Goal: Task Accomplishment & Management: Use online tool/utility

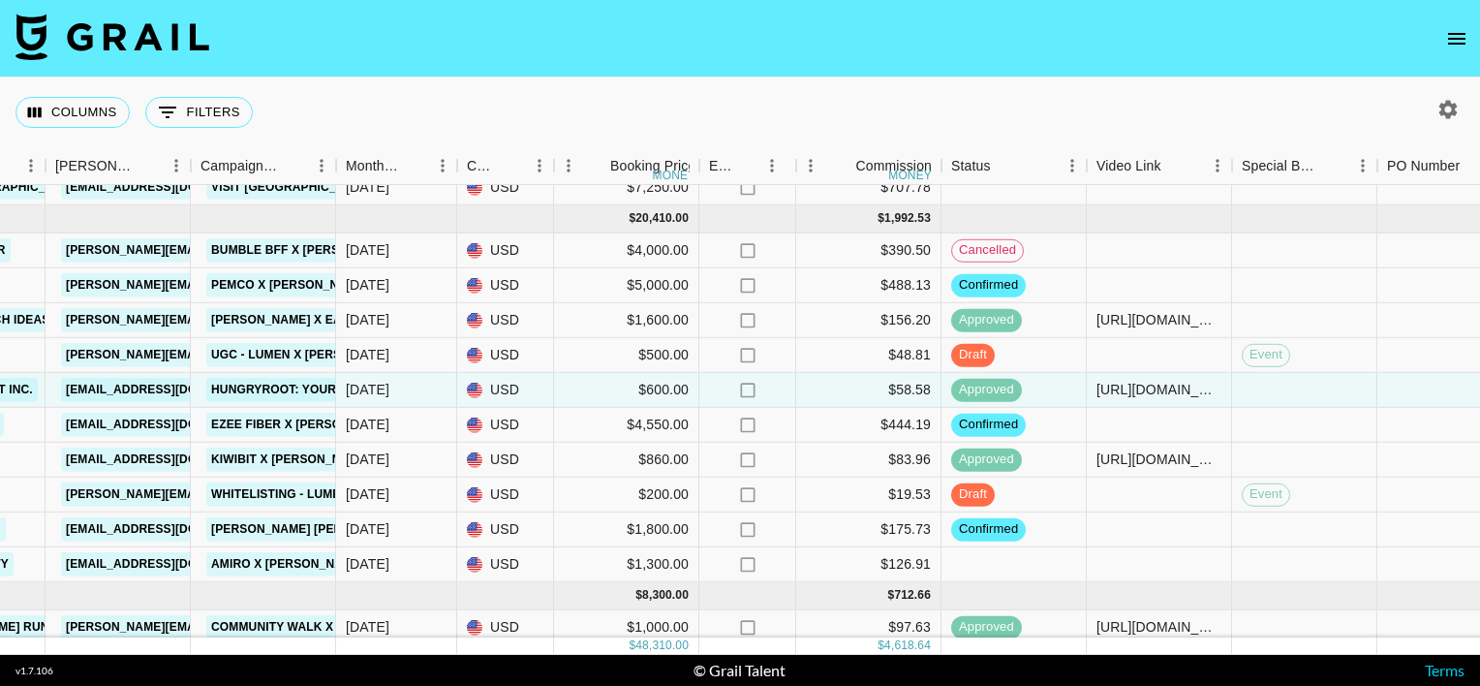
scroll to position [112, 743]
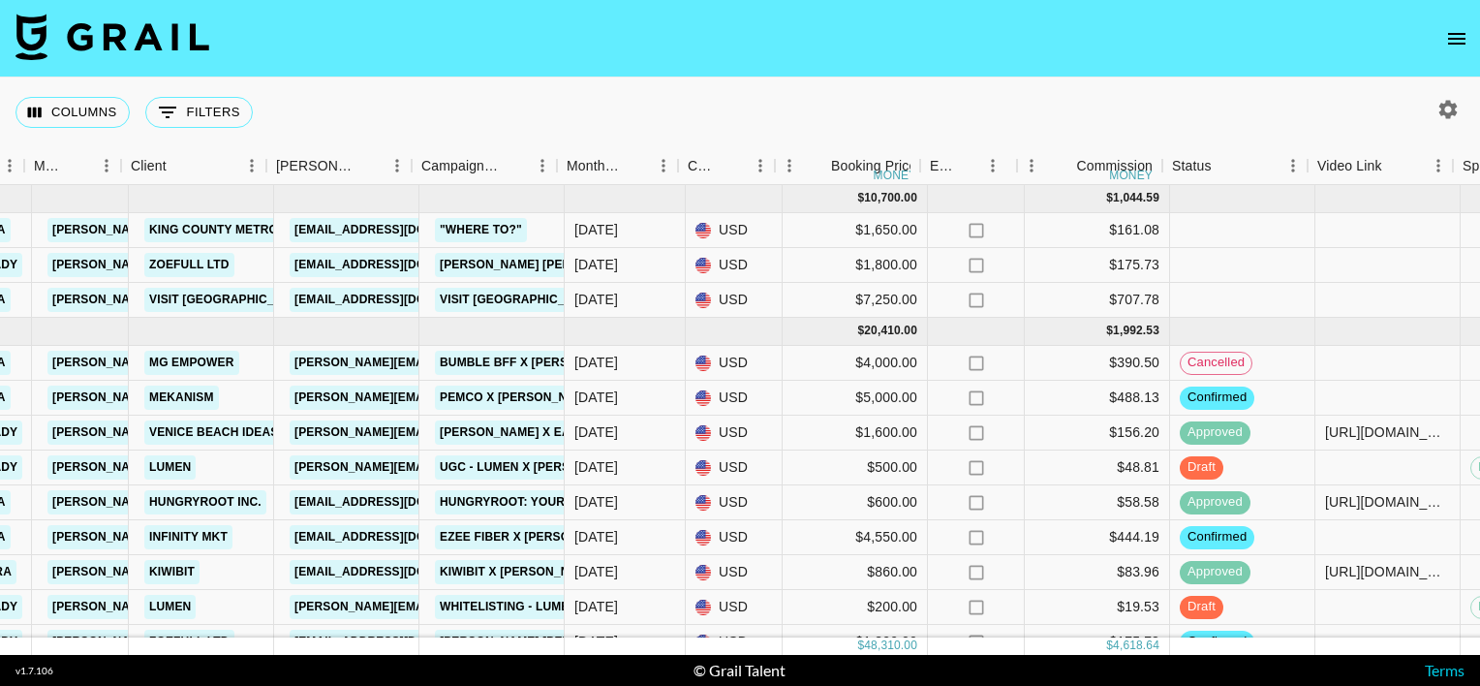
scroll to position [0, 527]
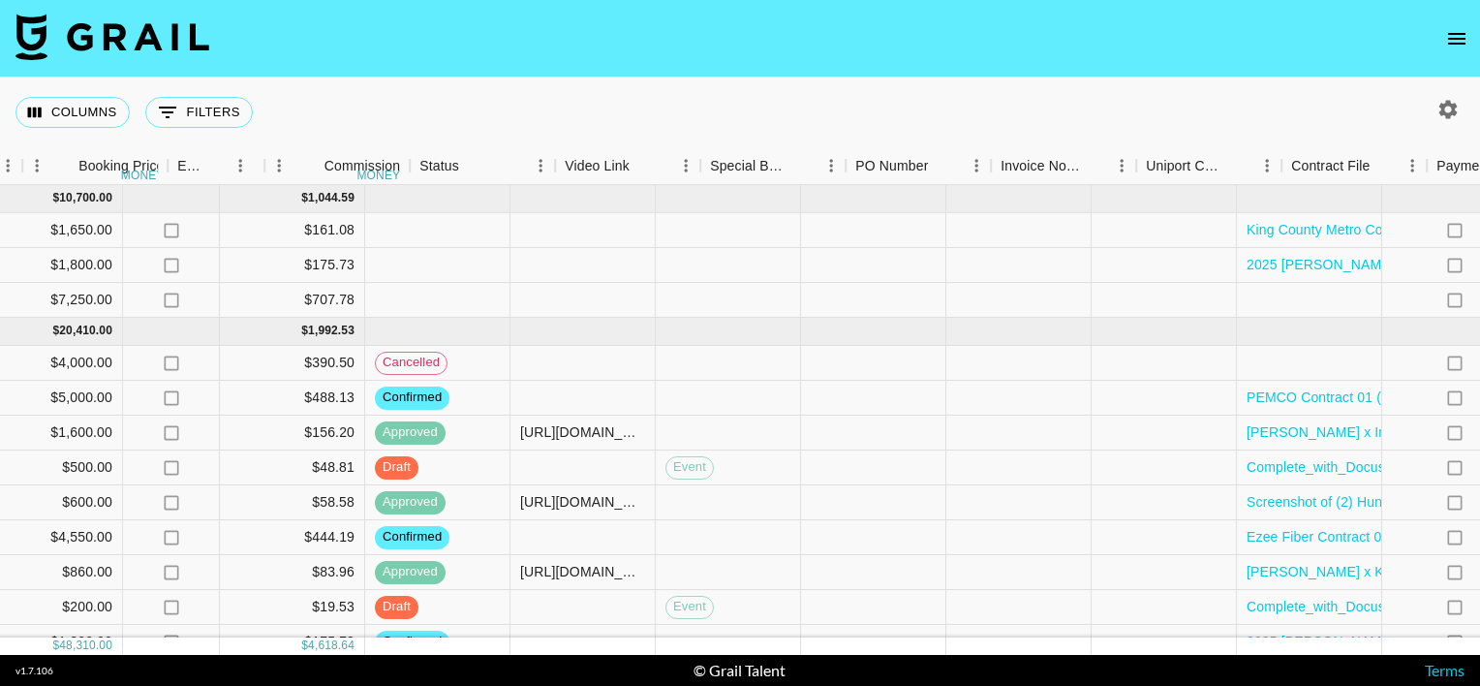
click at [636, 393] on div "recLK1j9LHcqcrZTz servedbysara anna.belko@grail-talent.com Mekanism kate.durkin…" at bounding box center [287, 398] width 3215 height 35
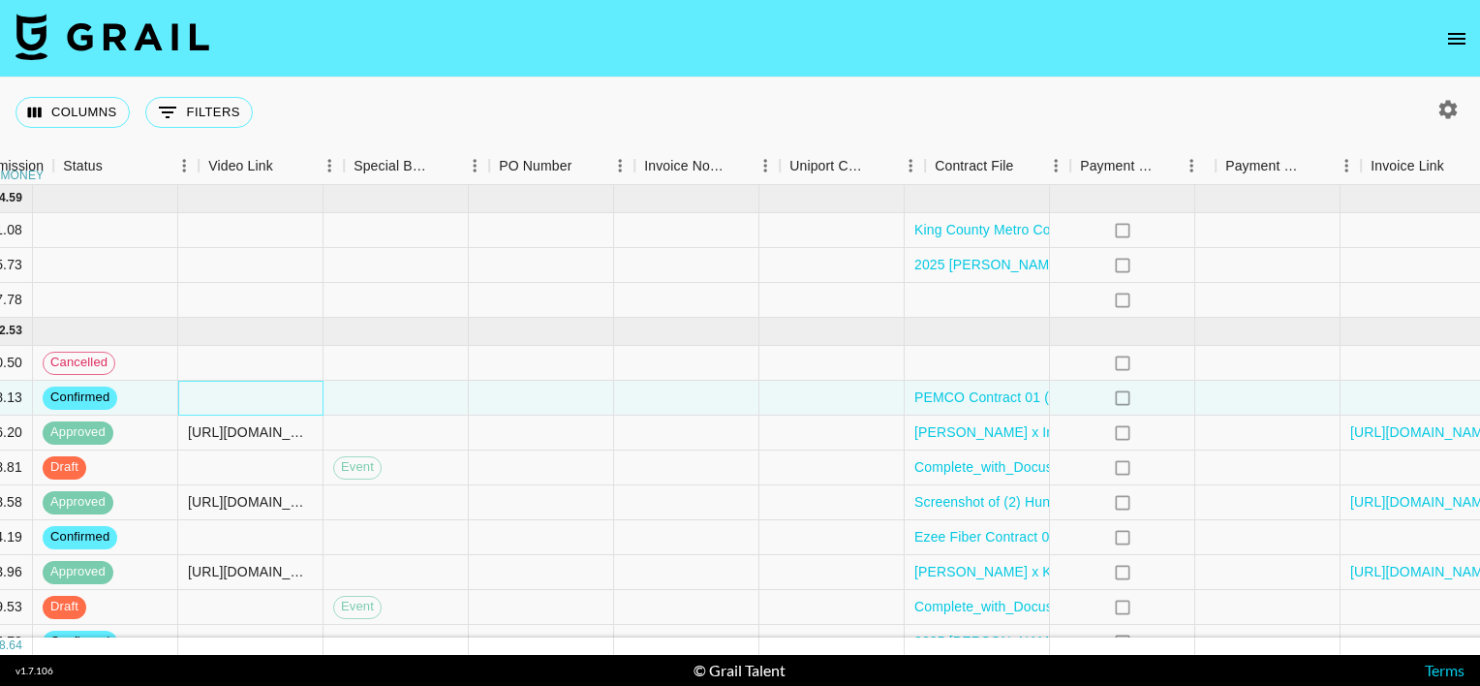
scroll to position [0, 1668]
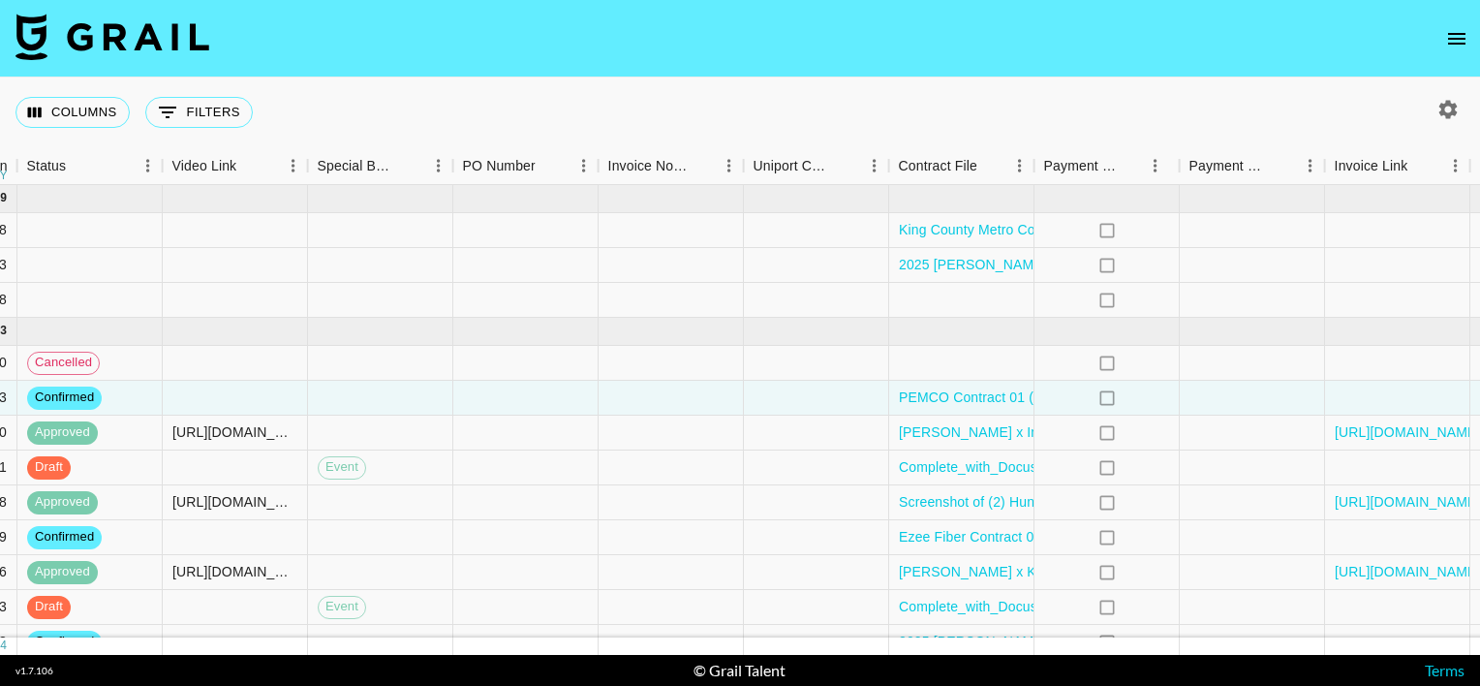
click at [536, 90] on div "Columns 0 Filters + Booking" at bounding box center [740, 112] width 1480 height 70
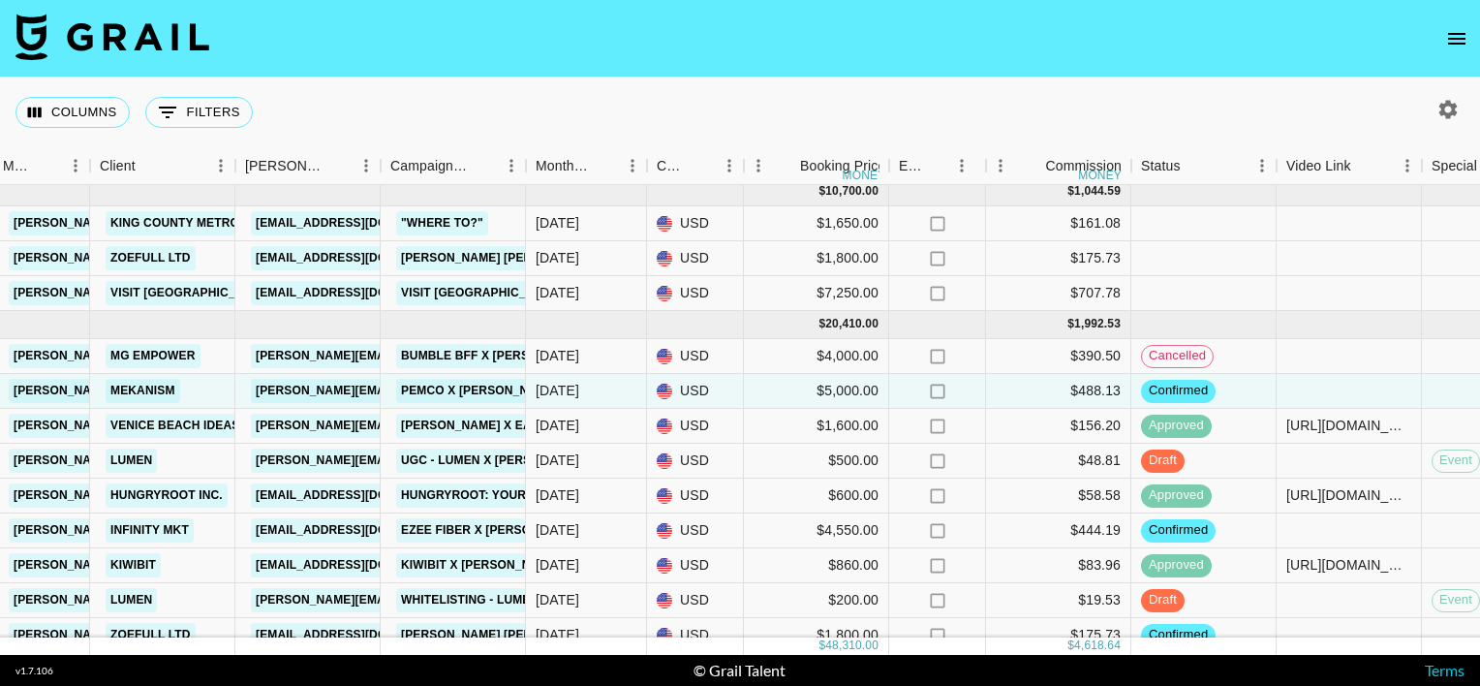
scroll to position [7, 553]
click at [1445, 113] on icon "button" at bounding box center [1448, 109] width 18 height 18
select select "Jul '25"
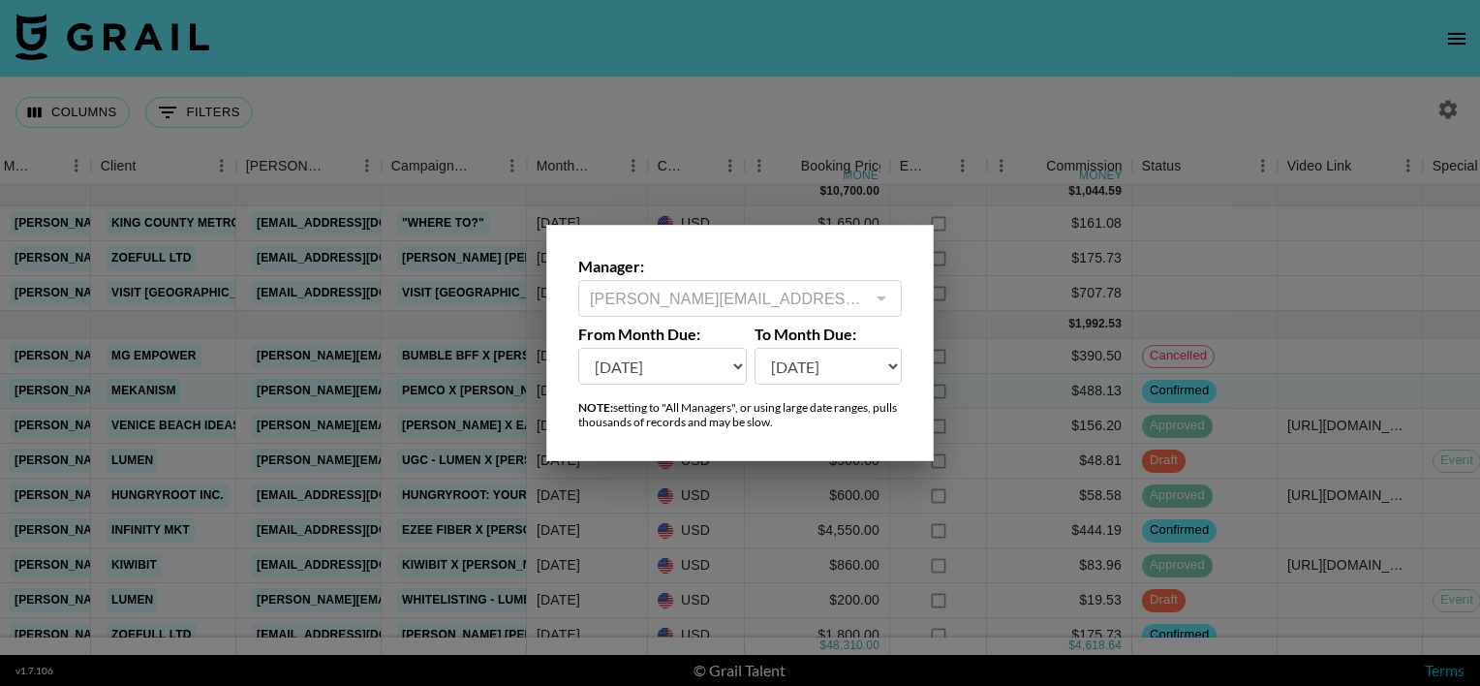
click at [1304, 110] on div at bounding box center [740, 343] width 1480 height 686
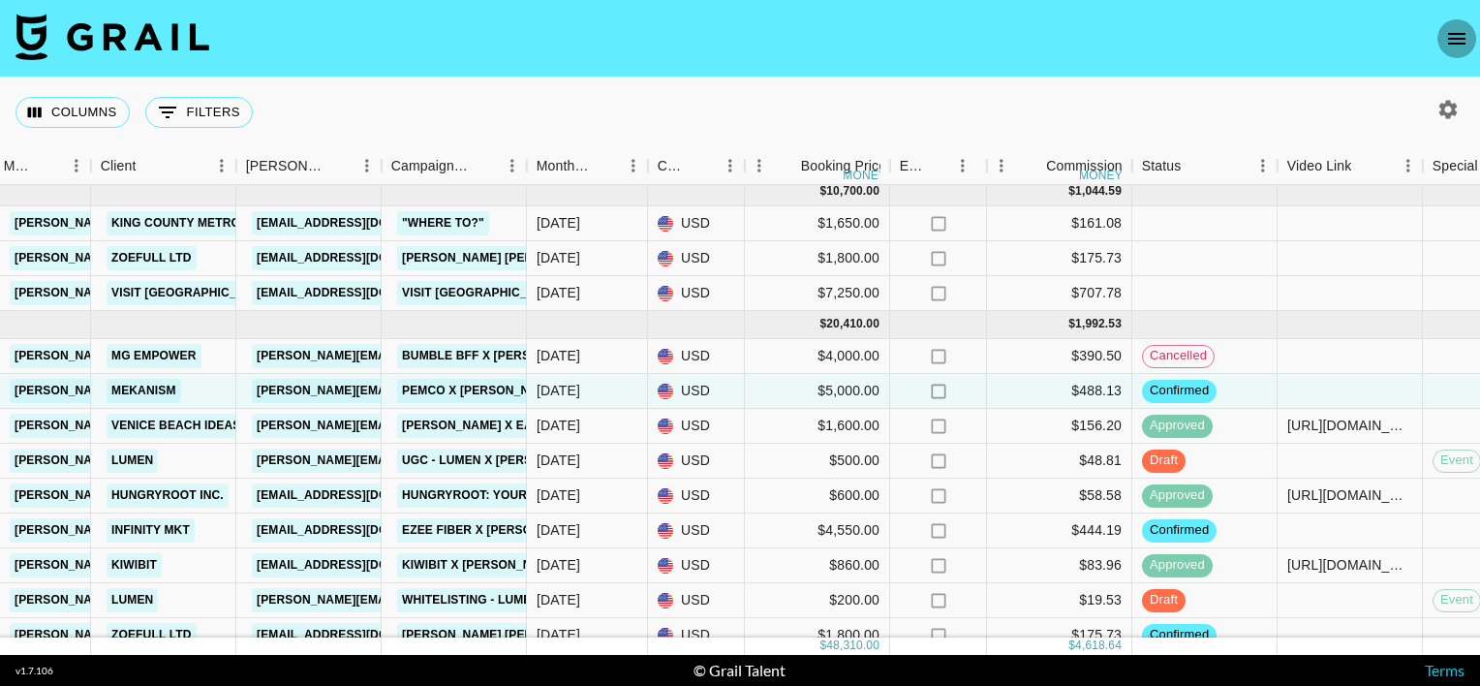
click at [1439, 46] on button "open drawer" at bounding box center [1456, 38] width 39 height 39
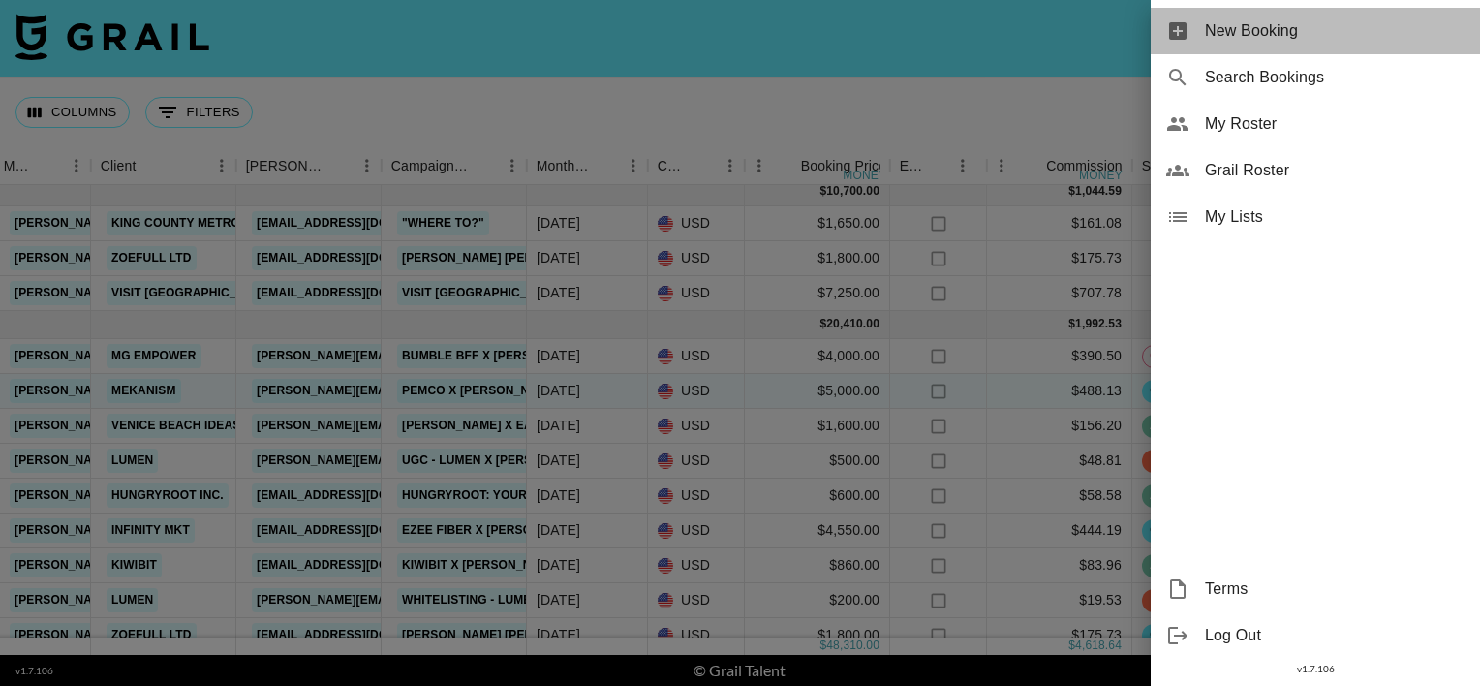
click at [1305, 35] on span "New Booking" at bounding box center [1335, 30] width 260 height 23
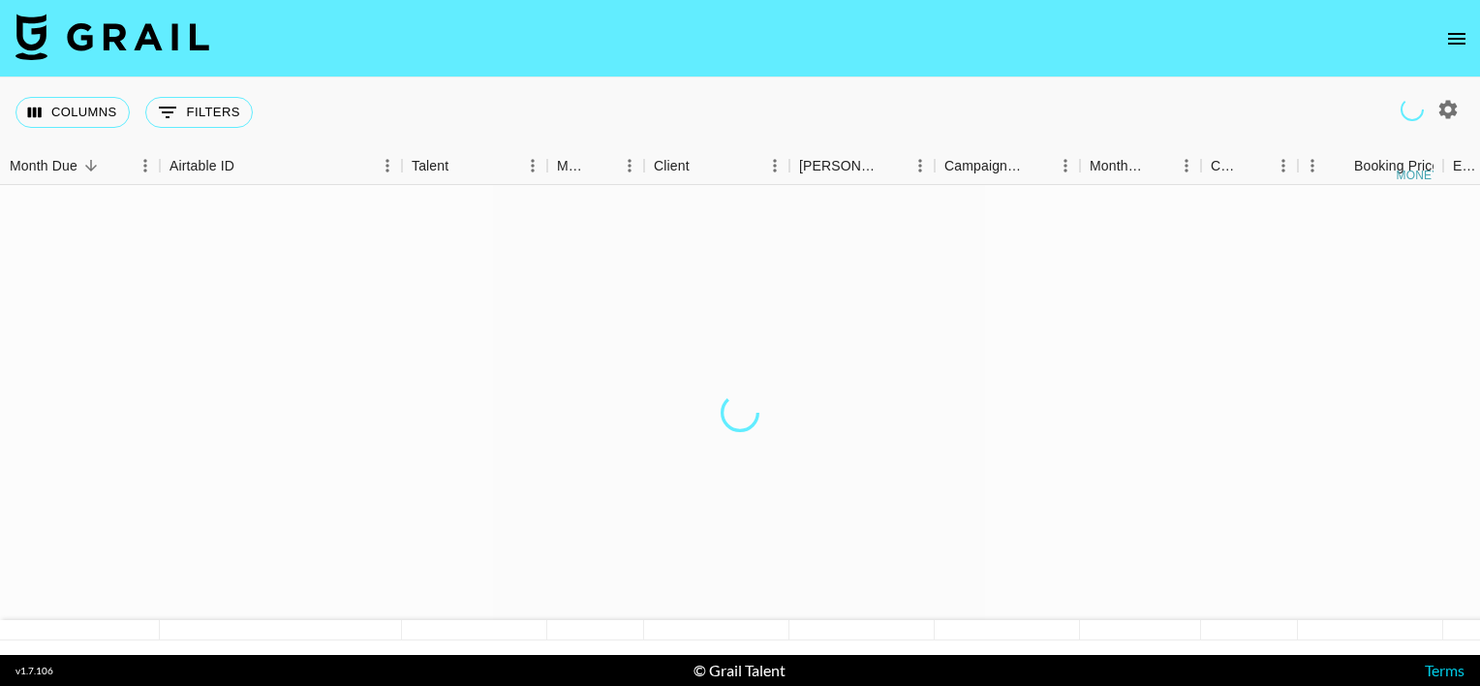
click at [178, 40] on img at bounding box center [112, 37] width 194 height 46
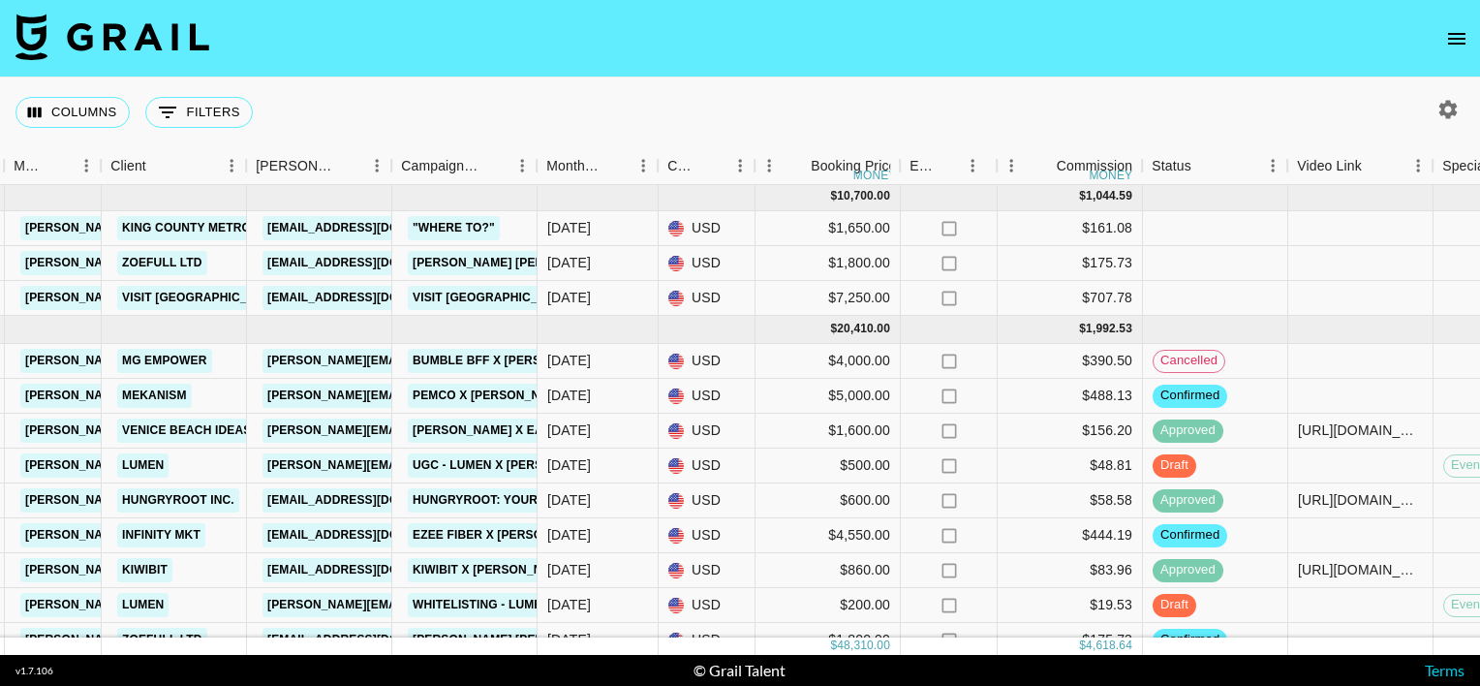
scroll to position [0, 544]
